Goal: Task Accomplishment & Management: Complete application form

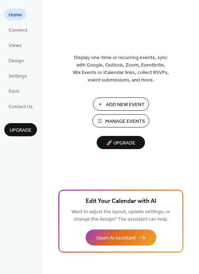
click at [113, 122] on span "Manage Events" at bounding box center [125, 121] width 40 height 7
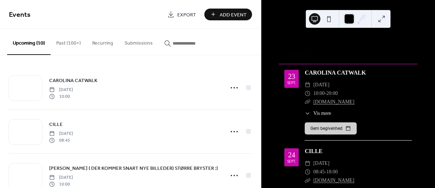
click at [223, 14] on span "Add Event" at bounding box center [233, 14] width 27 height 7
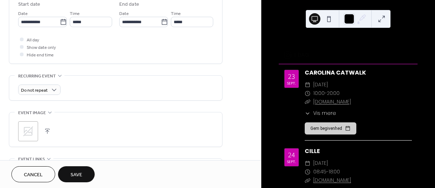
scroll to position [251, 0]
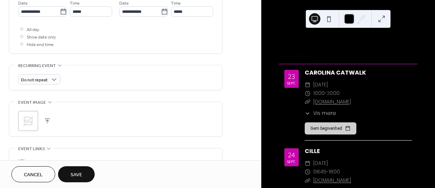
type input "*******"
click at [25, 117] on icon at bounding box center [27, 120] width 11 height 11
click at [25, 117] on circle at bounding box center [28, 121] width 14 height 14
